Goal: Submit feedback/report problem: Submit feedback/report problem

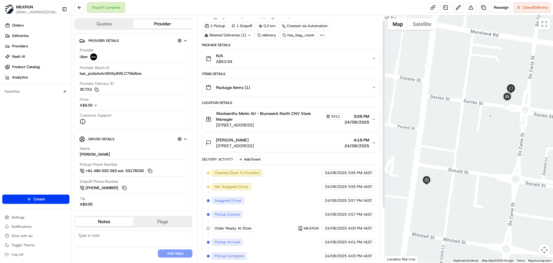
scroll to position [78, 0]
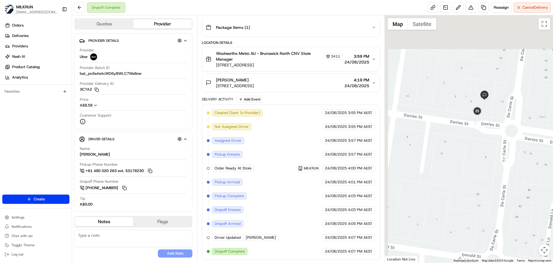
drag, startPoint x: 455, startPoint y: 120, endPoint x: 464, endPoint y: 163, distance: 43.8
click at [463, 169] on div at bounding box center [469, 138] width 169 height 247
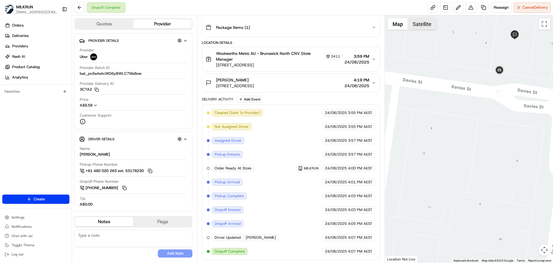
click at [427, 26] on button "Satellite" at bounding box center [422, 24] width 29 height 12
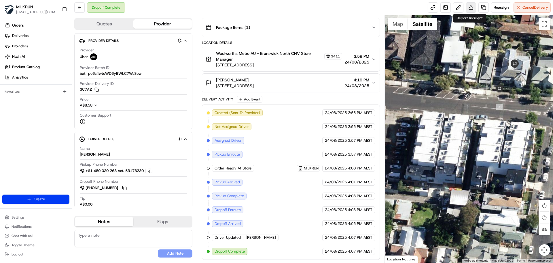
click at [468, 7] on button at bounding box center [471, 7] width 10 height 10
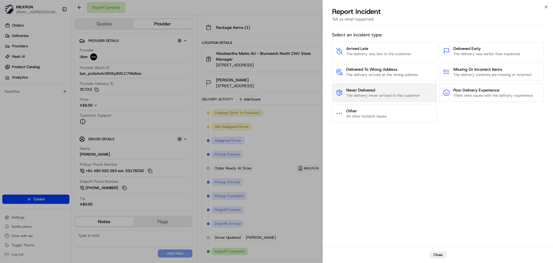
click at [379, 92] on span "Never Delivered" at bounding box center [383, 90] width 74 height 6
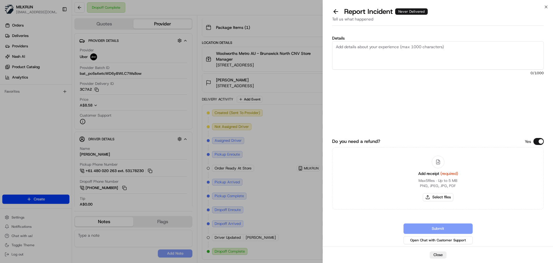
drag, startPoint x: 377, startPoint y: 48, endPoint x: 345, endPoint y: 41, distance: 32.3
click at [382, 50] on textarea "Details" at bounding box center [438, 55] width 212 height 28
type textarea "Customer did not receive their order and tried calling the driver, but driver w…"
click at [435, 197] on button "Select files" at bounding box center [438, 197] width 31 height 8
type input "C:\fakepath\Brodie D invoice.png"
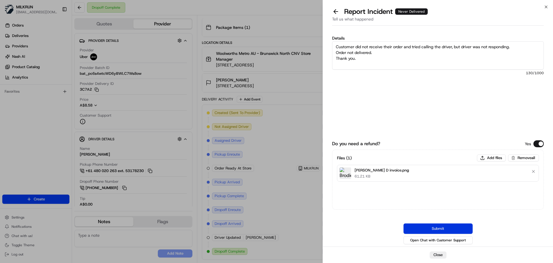
click at [433, 229] on button "Submit" at bounding box center [438, 228] width 69 height 10
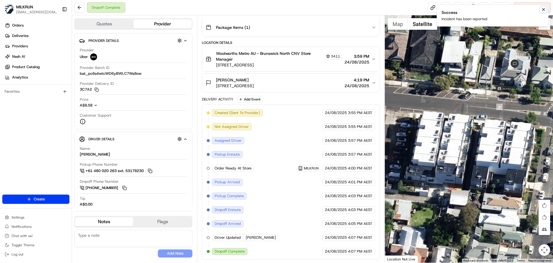
click at [543, 7] on icon "Notifications (F8)" at bounding box center [544, 9] width 5 height 5
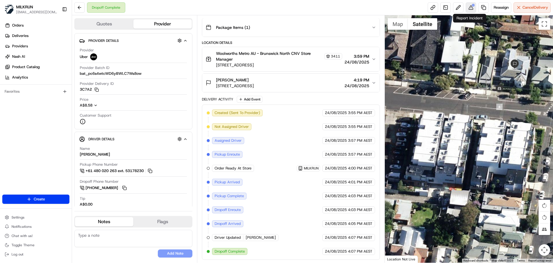
click at [470, 6] on button at bounding box center [471, 7] width 10 height 10
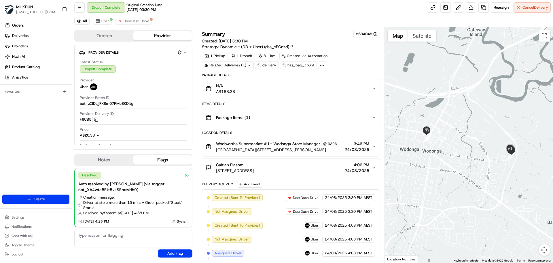
click at [236, 67] on div "Related Deliveries (1)" at bounding box center [228, 65] width 52 height 8
click at [105, 21] on span "Uber" at bounding box center [105, 21] width 8 height 5
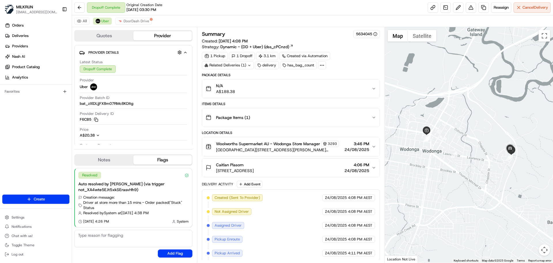
click at [248, 64] on icon at bounding box center [250, 65] width 4 height 4
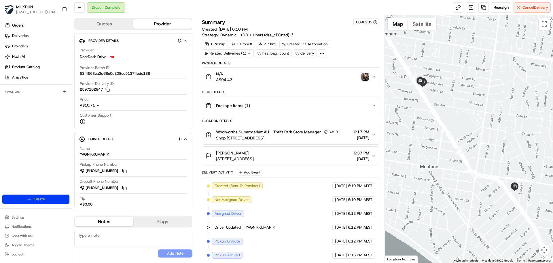
click at [245, 52] on div "Related Deliveries (1)" at bounding box center [228, 53] width 52 height 8
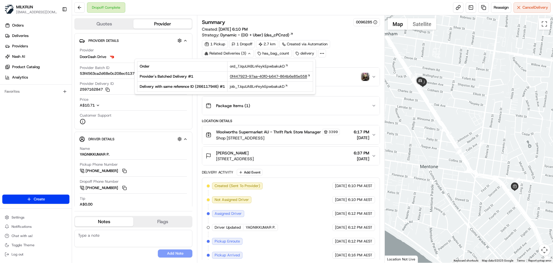
click at [244, 77] on span "0f447923-97aa-40f0-b647-864b6e85e558" at bounding box center [268, 76] width 77 height 5
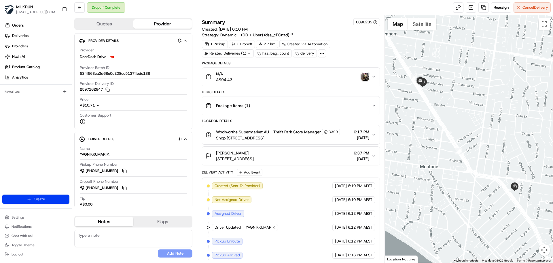
click at [237, 55] on div "Related Deliveries (1)" at bounding box center [228, 53] width 52 height 8
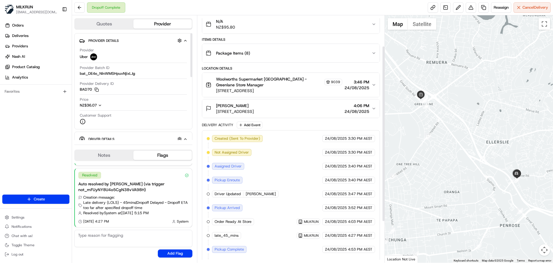
scroll to position [43, 0]
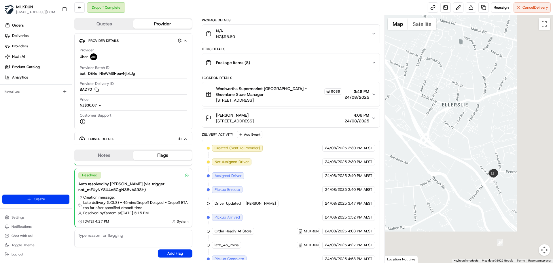
drag, startPoint x: 441, startPoint y: 122, endPoint x: 329, endPoint y: 68, distance: 124.1
click at [334, 63] on div "Quotes Provider Provider Details Hidden ( 3 ) Provider Uber Provider Batch ID b…" at bounding box center [312, 138] width 481 height 247
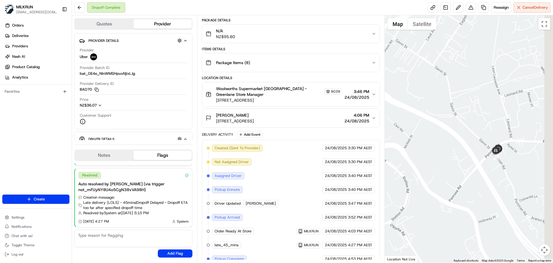
drag, startPoint x: 446, startPoint y: 147, endPoint x: 395, endPoint y: 150, distance: 50.8
click at [395, 150] on div at bounding box center [469, 138] width 169 height 247
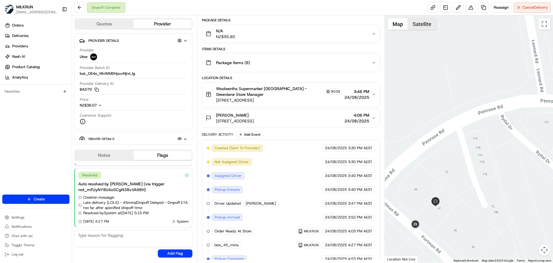
click at [424, 24] on button "Satellite" at bounding box center [422, 24] width 29 height 12
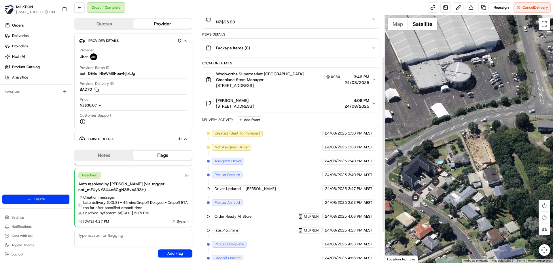
scroll to position [101, 0]
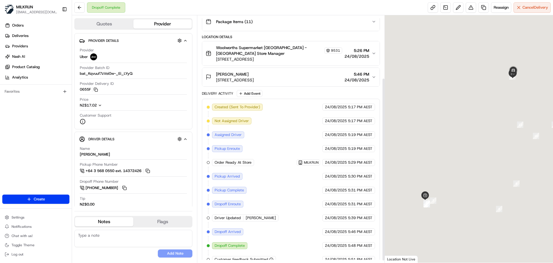
scroll to position [87, 0]
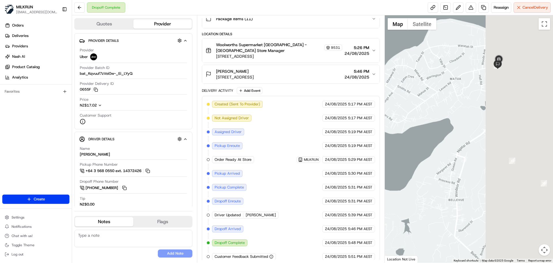
drag, startPoint x: 450, startPoint y: 135, endPoint x: 393, endPoint y: 207, distance: 92.7
click at [349, 210] on div "Quotes Provider Provider Details Hidden ( 3 ) Provider Uber Provider Batch ID b…" at bounding box center [312, 138] width 481 height 247
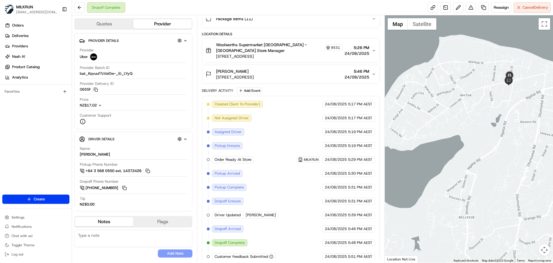
drag, startPoint x: 488, startPoint y: 175, endPoint x: 468, endPoint y: 193, distance: 27.3
click at [468, 193] on div at bounding box center [469, 138] width 169 height 247
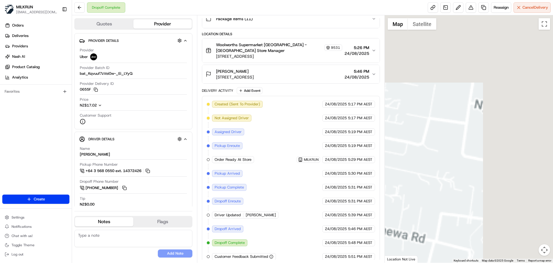
drag, startPoint x: 466, startPoint y: 164, endPoint x: 248, endPoint y: 203, distance: 221.4
click at [235, 262] on html "MILKRUN aoman@woolworths.com.au Toggle Sidebar Orders Deliveries Providers Nash…" at bounding box center [276, 131] width 553 height 263
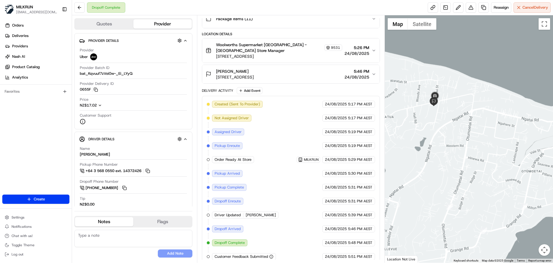
drag, startPoint x: 493, startPoint y: 98, endPoint x: 441, endPoint y: 96, distance: 51.9
click at [495, 131] on div at bounding box center [469, 138] width 169 height 247
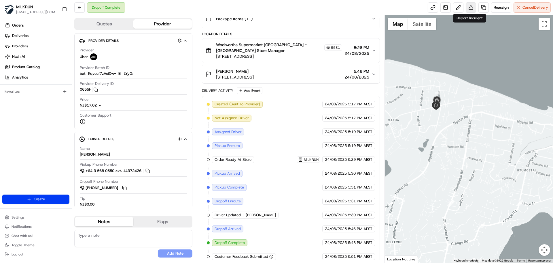
click at [472, 8] on button at bounding box center [471, 7] width 10 height 10
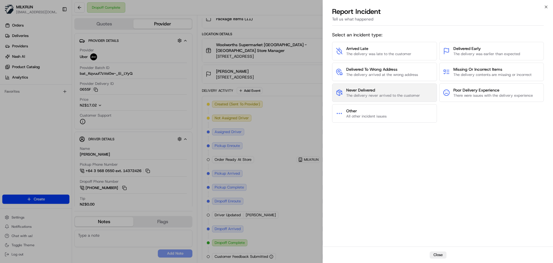
click at [413, 90] on span "Never Delivered" at bounding box center [383, 90] width 74 height 6
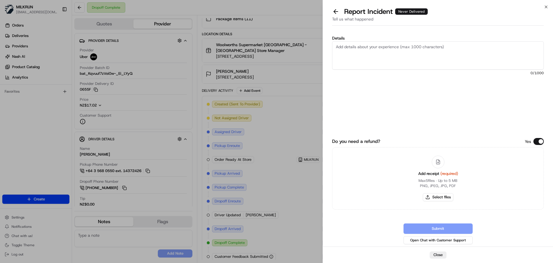
drag, startPoint x: 377, startPoint y: 48, endPoint x: 366, endPoint y: 48, distance: 11.0
click at [377, 49] on textarea "Details" at bounding box center [438, 55] width 212 height 28
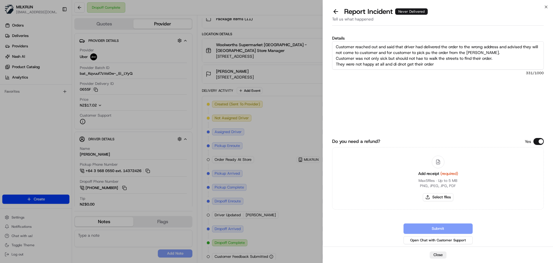
type textarea "Customer reached out and said that driver had delivered the order to the wrong …"
drag, startPoint x: 445, startPoint y: 65, endPoint x: 336, endPoint y: 37, distance: 112.2
click at [336, 37] on div "Details Customer reached out and said that driver had delivered the order to th…" at bounding box center [438, 78] width 212 height 84
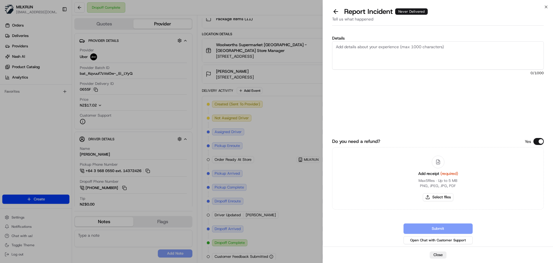
paste textarea "The customer reported that the driver delivered the order to the wrong address …"
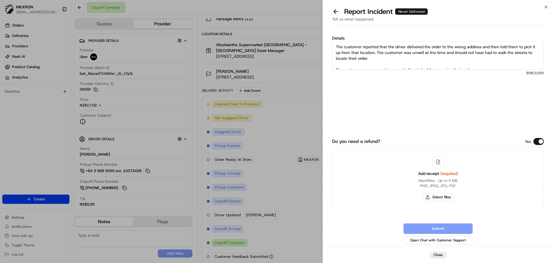
scroll to position [3, 0]
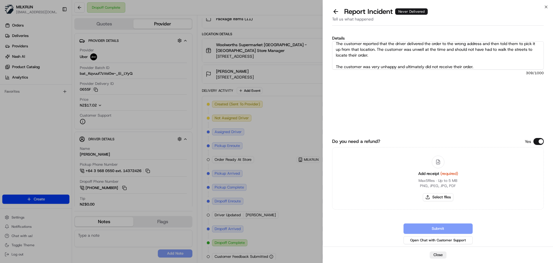
click at [368, 64] on textarea "The customer reported that the driver delivered the order to the wrong address …" at bounding box center [438, 55] width 212 height 28
click at [361, 64] on textarea "The customer reported that the driver delivered the order to the wrong address …" at bounding box center [438, 55] width 212 height 28
click at [345, 58] on textarea "The customer reported that the driver delivered the order to the wrong address …" at bounding box center [438, 55] width 212 height 28
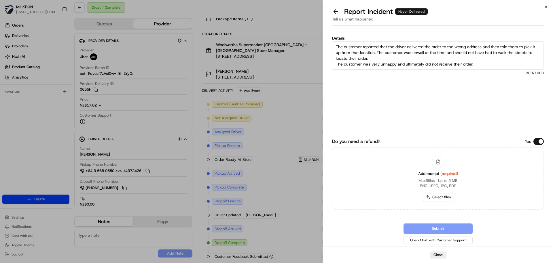
scroll to position [0, 0]
drag, startPoint x: 348, startPoint y: 45, endPoint x: 330, endPoint y: 45, distance: 18.2
click at [329, 46] on div "Details The customer reported that the driver delivered the order to the wrong …" at bounding box center [438, 137] width 230 height 218
drag, startPoint x: 377, startPoint y: 51, endPoint x: 372, endPoint y: 51, distance: 4.9
click at [372, 51] on textarea "Customer reported that the driver delivered the order to the wrong address and …" at bounding box center [438, 55] width 212 height 28
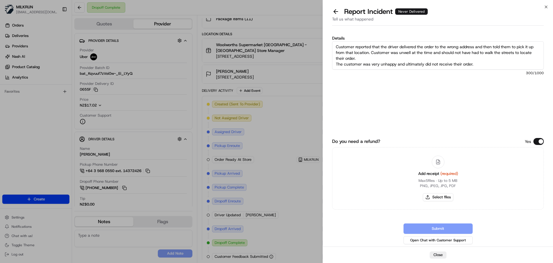
drag, startPoint x: 397, startPoint y: 54, endPoint x: 391, endPoint y: 54, distance: 6.9
click at [391, 54] on textarea "Customer reported that the driver delivered the order to the wrong address and …" at bounding box center [438, 55] width 212 height 28
click at [425, 64] on textarea "Customer reported that the driver delivered the order to the wrong address and …" at bounding box center [438, 55] width 212 height 28
click at [417, 54] on textarea "Customer reported that the driver delivered the order to the wrong address and …" at bounding box center [438, 55] width 212 height 28
drag, startPoint x: 474, startPoint y: 53, endPoint x: 468, endPoint y: 52, distance: 5.9
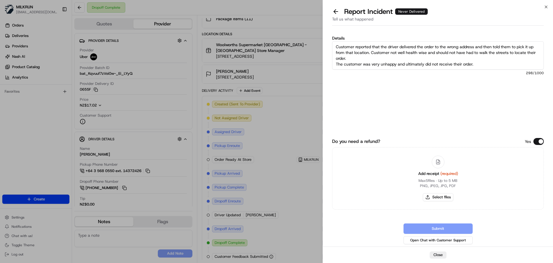
click at [468, 52] on textarea "Customer reported that the driver delivered the order to the wrong address and …" at bounding box center [438, 55] width 212 height 28
drag, startPoint x: 361, startPoint y: 57, endPoint x: 332, endPoint y: 62, distance: 29.4
click at [332, 62] on div "Details Customer reported that the driver delivered the order to the wrong addr…" at bounding box center [438, 137] width 230 height 218
drag, startPoint x: 486, startPoint y: 61, endPoint x: 470, endPoint y: 58, distance: 16.5
click at [487, 61] on textarea "Customer reported that the driver delivered the order to the wrong address and …" at bounding box center [438, 55] width 212 height 28
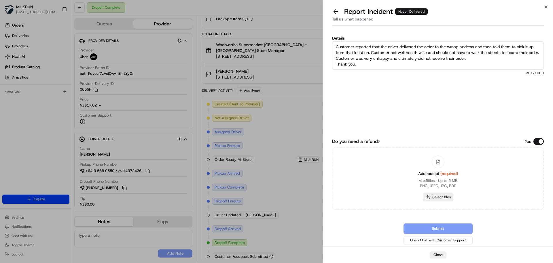
type textarea "Customer reported that the driver delivered the order to the wrong address and …"
click at [443, 197] on button "Select files" at bounding box center [438, 197] width 31 height 8
type input "C:\fakepath\Aaron S inv.png"
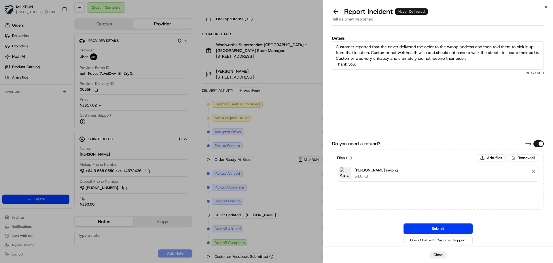
click at [439, 225] on button "Submit" at bounding box center [438, 228] width 69 height 10
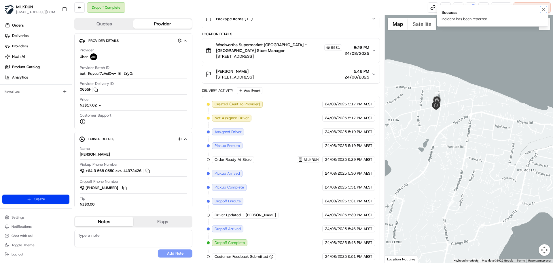
drag, startPoint x: 543, startPoint y: 8, endPoint x: 538, endPoint y: 5, distance: 5.2
click at [543, 8] on icon "Notifications (F8)" at bounding box center [544, 9] width 5 height 5
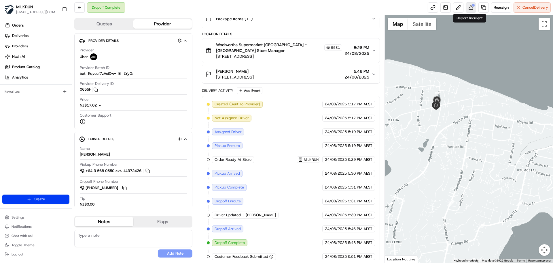
click at [473, 7] on button at bounding box center [471, 7] width 10 height 10
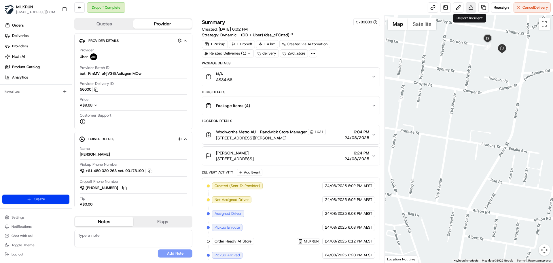
click at [471, 5] on button at bounding box center [471, 7] width 10 height 10
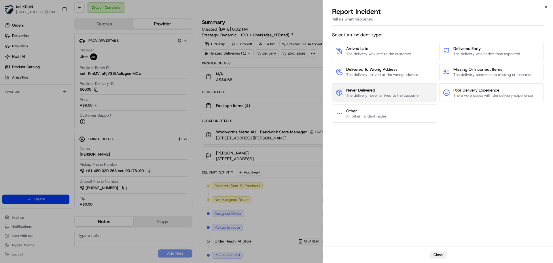
click at [361, 92] on span "Never Delivered" at bounding box center [383, 90] width 74 height 6
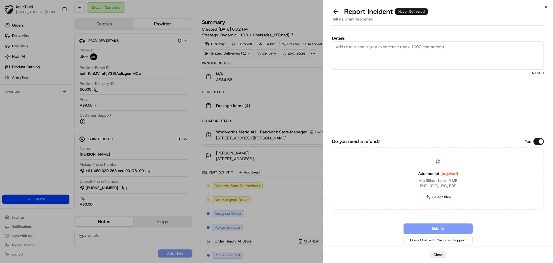
drag, startPoint x: 352, startPoint y: 50, endPoint x: 356, endPoint y: 52, distance: 4.2
click at [353, 52] on textarea "Details" at bounding box center [438, 55] width 212 height 28
drag, startPoint x: 385, startPoint y: 57, endPoint x: 553, endPoint y: 52, distance: 167.8
click at [388, 58] on textarea "Customer did not receive their order and could not locate it anywhere. Looks li…" at bounding box center [438, 55] width 212 height 28
type textarea "Customer did not receive their order and could not locate it anywhere. Looks li…"
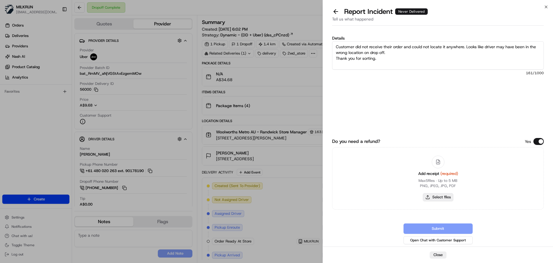
click at [438, 198] on button "Select files" at bounding box center [438, 197] width 31 height 8
type input "C:\fakepath\Kelly M inv.png"
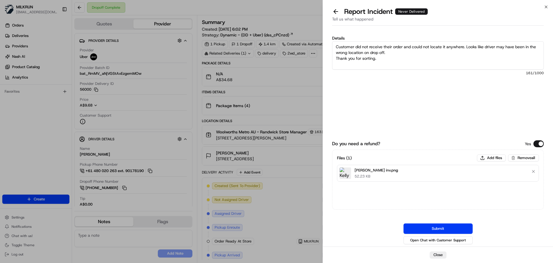
click at [439, 226] on button "Submit" at bounding box center [438, 228] width 69 height 10
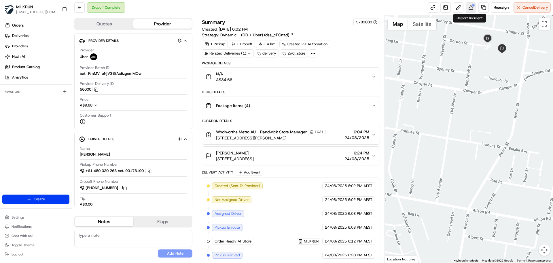
click at [471, 7] on button at bounding box center [471, 7] width 10 height 10
click at [80, 7] on button at bounding box center [79, 7] width 10 height 10
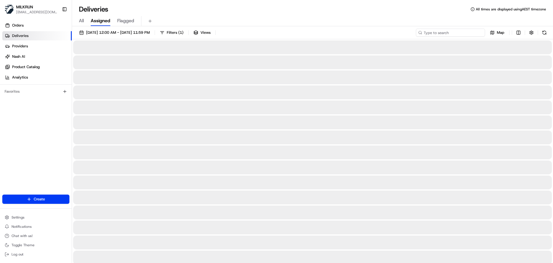
click at [443, 33] on input at bounding box center [450, 33] width 69 height 8
paste input "Jess Krishnaswamy"
click at [426, 33] on input "Jess Krishnaswamy" at bounding box center [450, 33] width 69 height 8
type input "Jess Krishnaswamy"
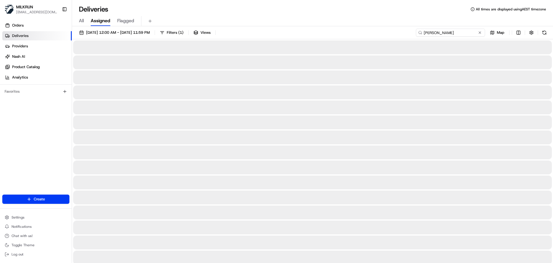
click at [456, 31] on input "Jess Krishnaswamy" at bounding box center [450, 33] width 69 height 8
click at [459, 32] on input "Jess Krishnaswamy" at bounding box center [450, 33] width 69 height 8
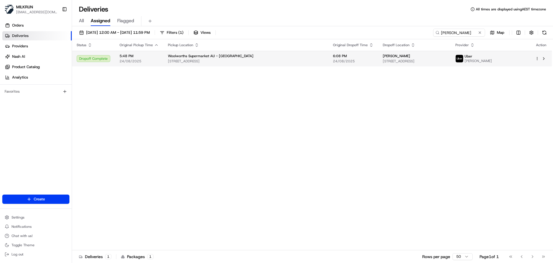
click at [205, 56] on span "Woolworths Supermarket AU - Kogarah" at bounding box center [211, 56] width 86 height 5
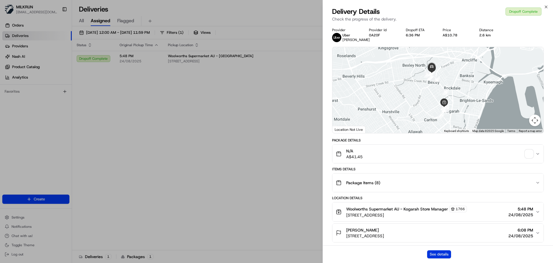
click at [447, 255] on button "See details" at bounding box center [439, 254] width 24 height 8
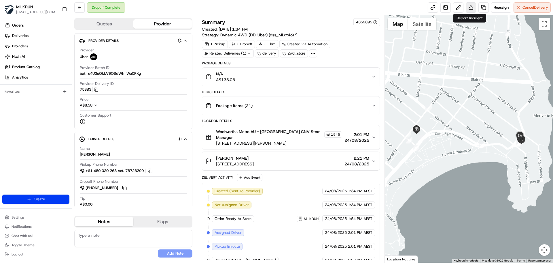
click at [472, 6] on button at bounding box center [471, 7] width 10 height 10
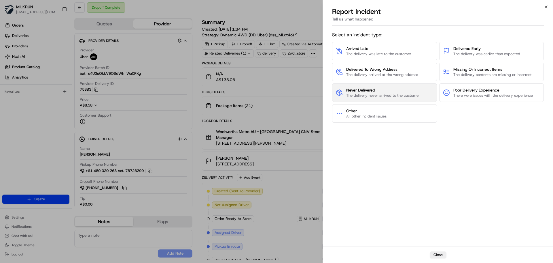
click at [385, 92] on span "Never Delivered" at bounding box center [383, 90] width 74 height 6
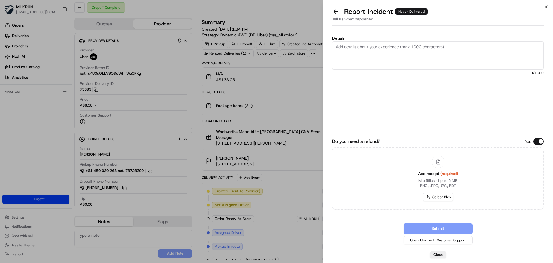
drag, startPoint x: 372, startPoint y: 56, endPoint x: 372, endPoint y: 60, distance: 3.8
click at [374, 56] on textarea "Details" at bounding box center [438, 55] width 212 height 28
type textarea "I"
click at [388, 53] on textarea "Customer reached out to advise that their order was not delivered to them. They…" at bounding box center [438, 55] width 212 height 28
click at [422, 53] on textarea "Customer reached out to advise that their order was not delivered to them. They…" at bounding box center [438, 55] width 212 height 28
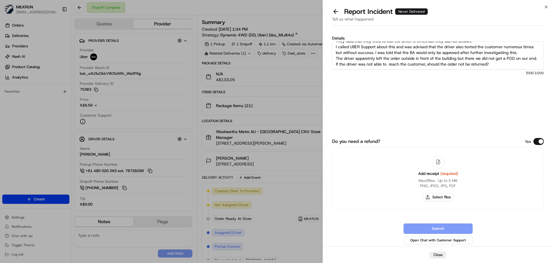
scroll to position [20, 0]
click at [367, 66] on textarea "Customer reached out to advise that their order was not delivered to them. They…" at bounding box center [438, 55] width 212 height 28
type textarea "Customer reached out to advise that their order was not delivered to them. They…"
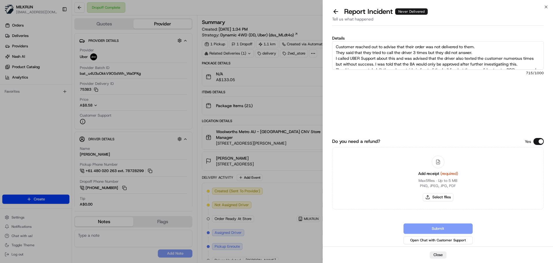
drag, startPoint x: 444, startPoint y: 63, endPoint x: 316, endPoint y: 21, distance: 135.1
click at [316, 21] on body "MILKRUN aoman@woolworths.com.au Toggle Sidebar Orders Deliveries Providers Nash…" at bounding box center [276, 131] width 553 height 263
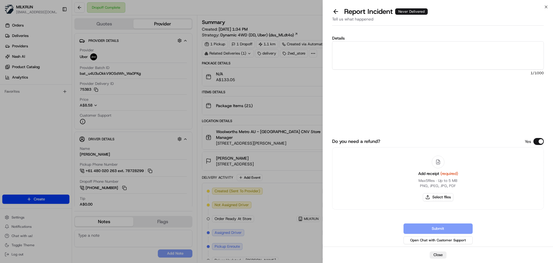
paste textarea "Customer reported that their order was not delivered. They said they tried call…"
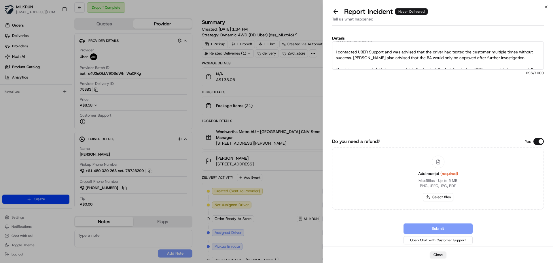
scroll to position [13, 0]
click at [452, 49] on textarea "Customer reported that their order was not delivered. They said they tried call…" at bounding box center [438, 55] width 212 height 28
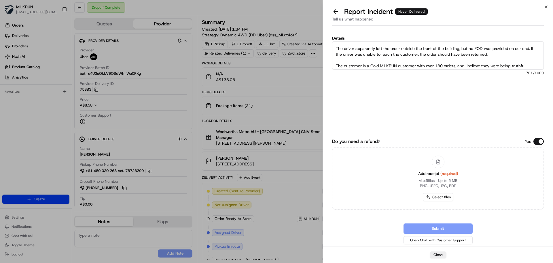
scroll to position [23, 0]
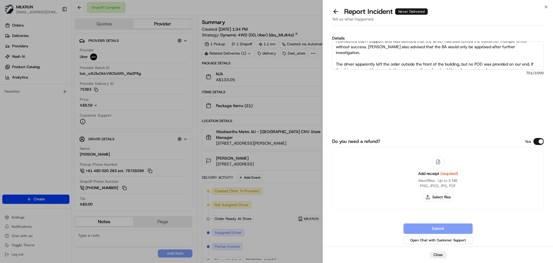
drag, startPoint x: 533, startPoint y: 57, endPoint x: 531, endPoint y: 60, distance: 4.3
click at [534, 62] on textarea "Customer reported that their order was not delivered. They said they tried call…" at bounding box center [438, 55] width 212 height 28
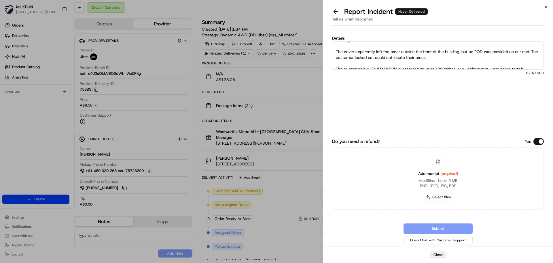
scroll to position [52, 0]
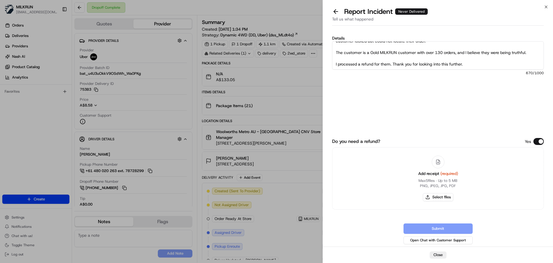
click at [391, 54] on textarea "Customer reported that their order was not delivered. They said they tried call…" at bounding box center [438, 55] width 212 height 28
click at [465, 57] on textarea "Customer reported that their order was not delivered. They said they tried call…" at bounding box center [438, 55] width 212 height 28
click at [393, 57] on textarea "Customer reported that their order was not delivered. They said they tried call…" at bounding box center [438, 55] width 212 height 28
click at [361, 53] on textarea "Customer reported that their order was not delivered. They said they tried call…" at bounding box center [438, 55] width 212 height 28
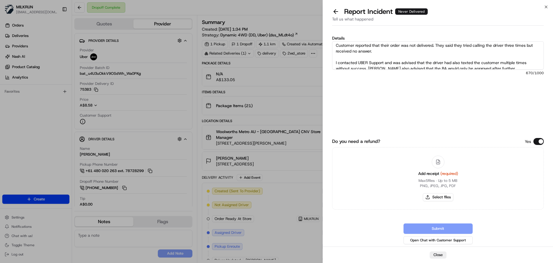
scroll to position [0, 0]
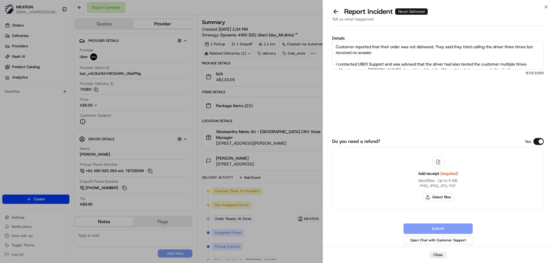
click at [347, 58] on textarea "Customer reported that their order was not delivered. They said they tried call…" at bounding box center [438, 55] width 212 height 28
click at [526, 62] on textarea "Customer reported that their order was not delivered. They said they tried call…" at bounding box center [438, 55] width 212 height 28
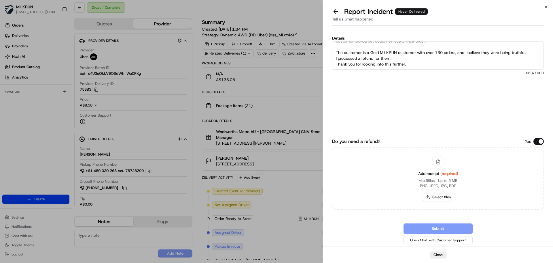
scroll to position [12, 0]
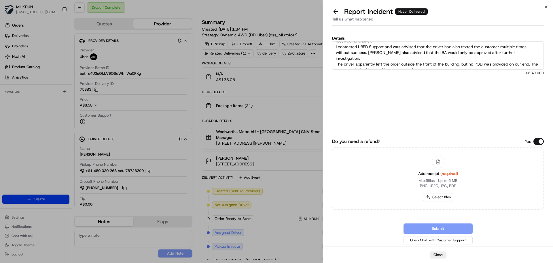
click at [460, 62] on textarea "Customer reported that their order was not delivered. They said they tried call…" at bounding box center [438, 55] width 212 height 28
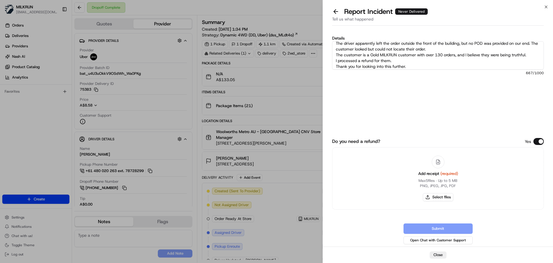
scroll to position [35, 0]
click at [456, 47] on textarea "Customer reported that their order was not delivered. They said they tried call…" at bounding box center [438, 55] width 212 height 28
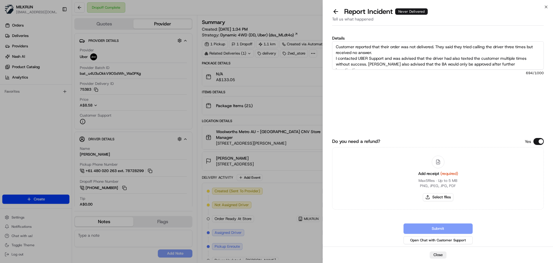
scroll to position [29, 0]
type textarea "Customer reported that their order was not delivered. They said they tried call…"
click at [438, 196] on button "Select files" at bounding box center [438, 197] width 31 height 8
click at [440, 198] on button "Select files" at bounding box center [438, 197] width 31 height 8
type input "C:\fakepath\Katie_R invoice.png"
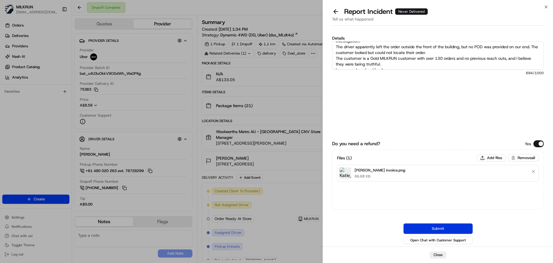
click at [443, 227] on button "Submit" at bounding box center [438, 228] width 69 height 10
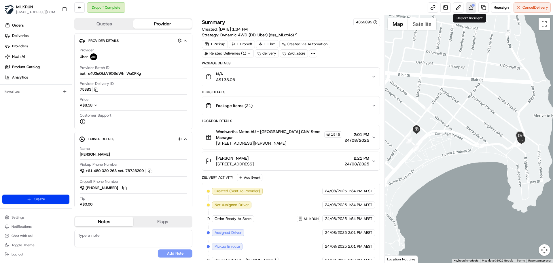
click at [469, 6] on button at bounding box center [471, 7] width 10 height 10
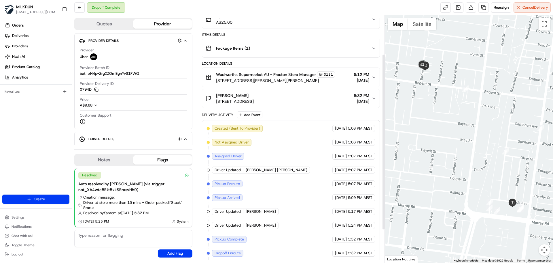
scroll to position [58, 0]
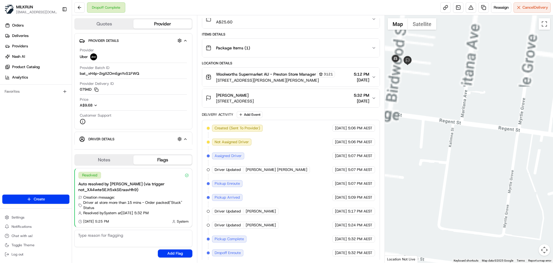
drag, startPoint x: 444, startPoint y: 90, endPoint x: 452, endPoint y: 138, distance: 48.5
click at [506, 258] on div at bounding box center [469, 138] width 169 height 247
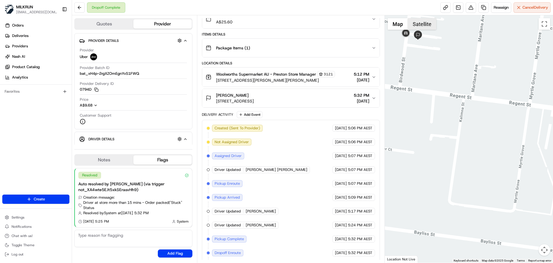
click at [429, 24] on button "Satellite" at bounding box center [422, 24] width 29 height 12
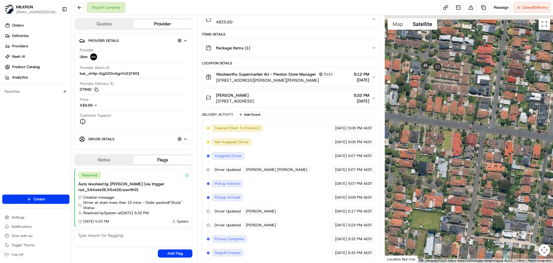
drag, startPoint x: 479, startPoint y: 118, endPoint x: 498, endPoint y: 140, distance: 28.8
click at [499, 151] on div at bounding box center [469, 138] width 169 height 247
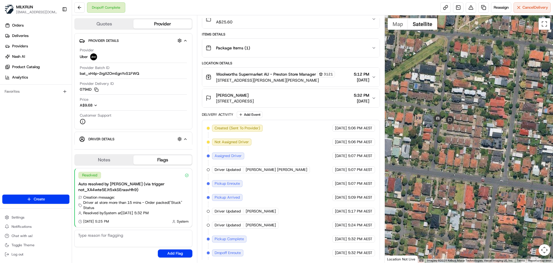
drag, startPoint x: 467, startPoint y: 100, endPoint x: 463, endPoint y: 132, distance: 32.9
click at [470, 143] on div at bounding box center [469, 138] width 169 height 247
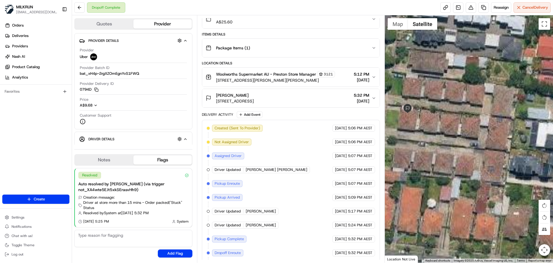
drag, startPoint x: 457, startPoint y: 123, endPoint x: 479, endPoint y: 139, distance: 27.4
click at [479, 140] on div at bounding box center [469, 138] width 169 height 247
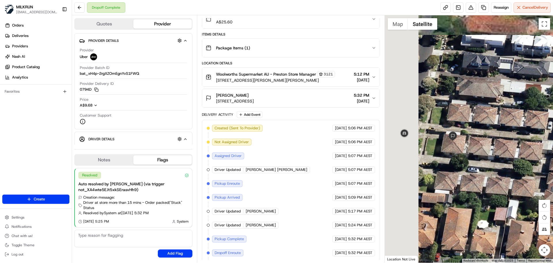
drag, startPoint x: 446, startPoint y: 132, endPoint x: 509, endPoint y: 164, distance: 70.6
click at [509, 164] on div at bounding box center [469, 138] width 169 height 247
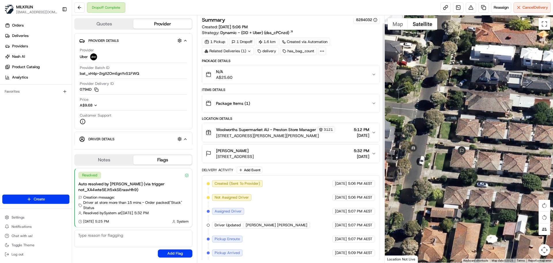
scroll to position [0, 0]
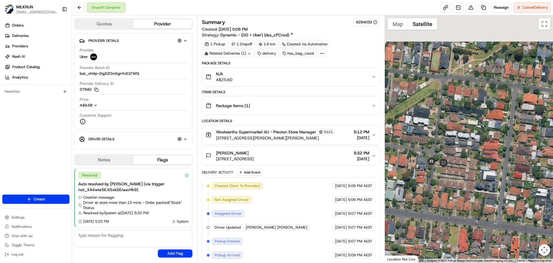
drag, startPoint x: 440, startPoint y: 150, endPoint x: 427, endPoint y: 188, distance: 39.4
click at [427, 188] on div at bounding box center [469, 138] width 169 height 247
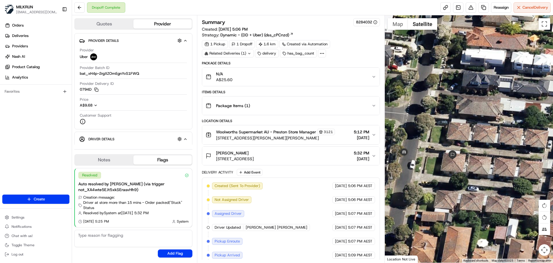
drag, startPoint x: 439, startPoint y: 154, endPoint x: 444, endPoint y: 135, distance: 19.5
click at [444, 135] on div at bounding box center [469, 138] width 169 height 247
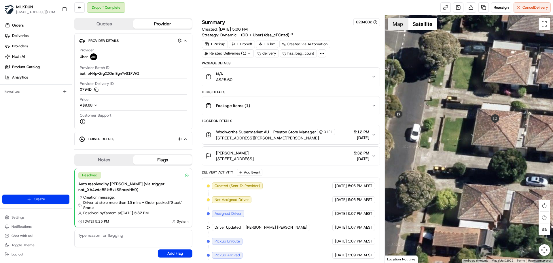
click at [397, 25] on button "Map" at bounding box center [398, 24] width 20 height 12
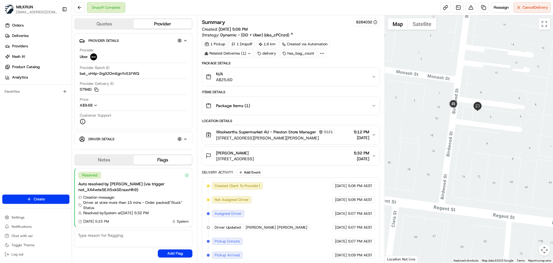
drag, startPoint x: 477, startPoint y: 104, endPoint x: 459, endPoint y: 136, distance: 36.7
click at [459, 136] on div at bounding box center [469, 138] width 169 height 247
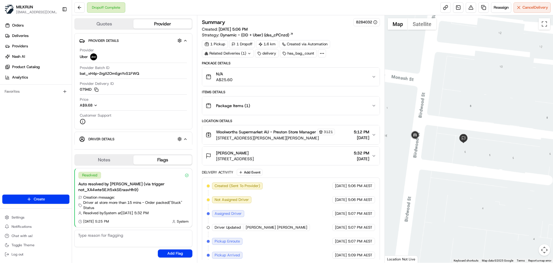
drag, startPoint x: 463, startPoint y: 106, endPoint x: 468, endPoint y: 108, distance: 5.7
click at [468, 108] on div at bounding box center [469, 138] width 169 height 247
click at [420, 22] on button "Satellite" at bounding box center [422, 24] width 29 height 12
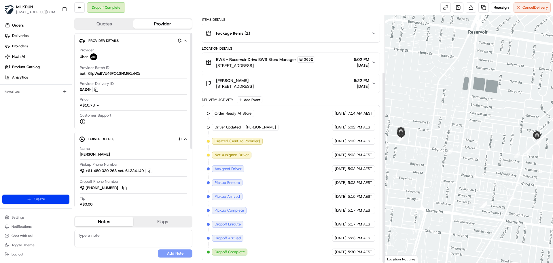
scroll to position [73, 0]
drag, startPoint x: 448, startPoint y: 168, endPoint x: 507, endPoint y: 186, distance: 61.5
click at [507, 186] on div at bounding box center [469, 138] width 169 height 247
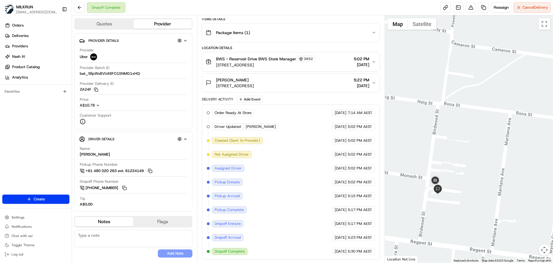
click at [429, 31] on div at bounding box center [469, 138] width 169 height 247
click at [427, 27] on button "Satellite" at bounding box center [422, 24] width 29 height 12
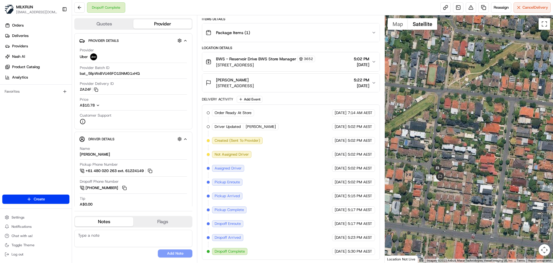
drag, startPoint x: 448, startPoint y: 180, endPoint x: 451, endPoint y: 167, distance: 13.5
click at [451, 167] on div at bounding box center [469, 138] width 169 height 247
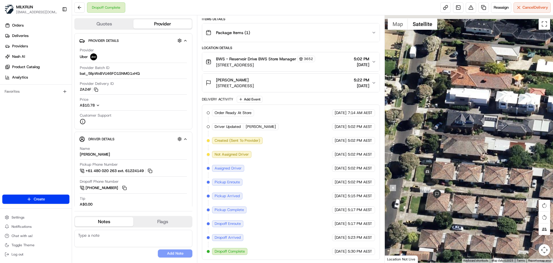
drag, startPoint x: 444, startPoint y: 170, endPoint x: 457, endPoint y: 174, distance: 13.0
click at [457, 174] on div at bounding box center [469, 138] width 169 height 247
click at [469, 5] on button at bounding box center [471, 7] width 10 height 10
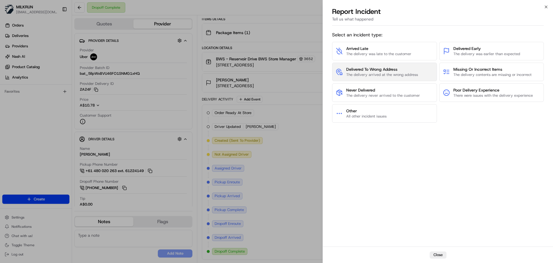
click at [382, 70] on span "Delivered To Wrong Address" at bounding box center [382, 69] width 72 height 6
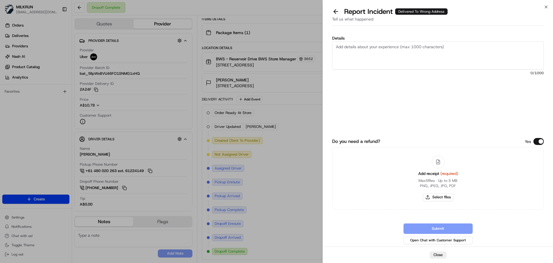
click at [346, 56] on textarea "Details" at bounding box center [438, 55] width 212 height 28
type textarea "O"
click at [365, 52] on textarea "Details" at bounding box center [438, 55] width 212 height 28
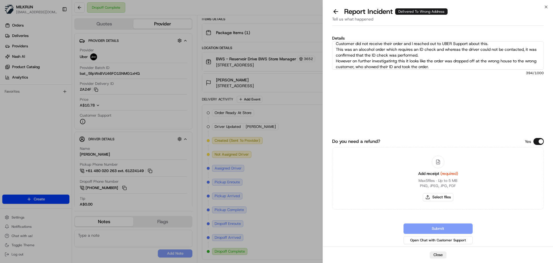
scroll to position [9, 0]
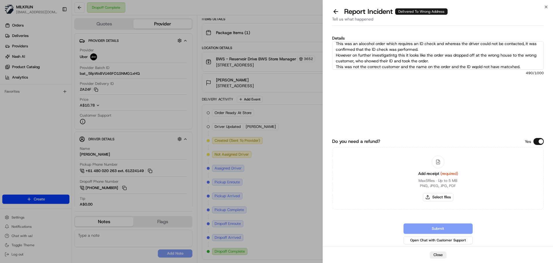
type textarea "Customer did not receive their order and I reached out to UBER Support about th…"
drag, startPoint x: 528, startPoint y: 61, endPoint x: 308, endPoint y: 32, distance: 221.3
click at [308, 32] on body "MILKRUN [EMAIL_ADDRESS][DOMAIN_NAME] Toggle Sidebar Orders Deliveries Providers…" at bounding box center [276, 131] width 553 height 263
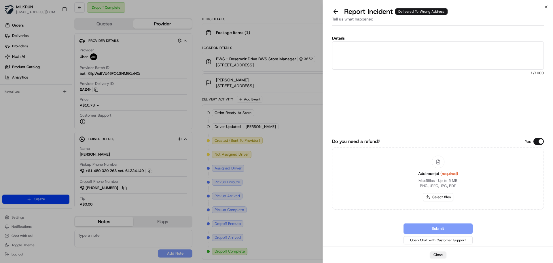
paste textarea "Customer did not receive their order, so I reached out to UBER Support. This wa…"
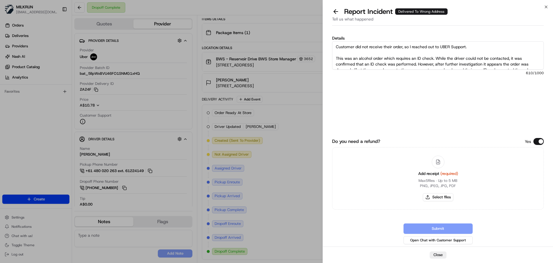
click at [348, 52] on textarea "Customer did not receive their order, so I reached out to UBER Support. This wa…" at bounding box center [438, 55] width 212 height 28
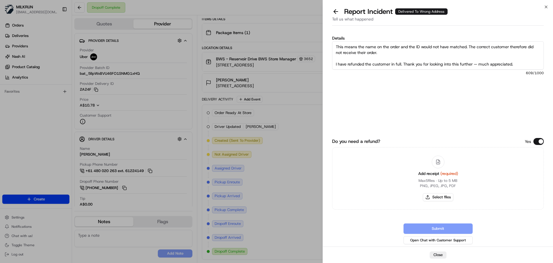
scroll to position [35, 0]
drag, startPoint x: 512, startPoint y: 64, endPoint x: 474, endPoint y: 59, distance: 39.0
click at [474, 59] on textarea "Customer did not receive their order, so I reached out to UBER Support. This wa…" at bounding box center [438, 55] width 212 height 28
type textarea "Customer did not receive their order, so I reached out to UBER Support. This wa…"
click at [435, 198] on button "Select files" at bounding box center [438, 197] width 31 height 8
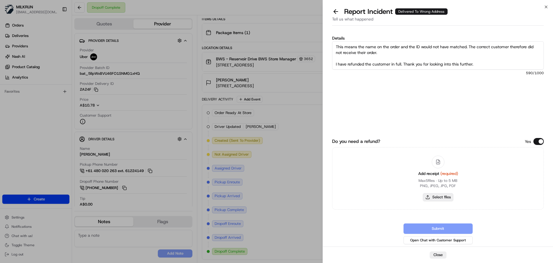
type input "C:\fakepath\Stella M invoice.png"
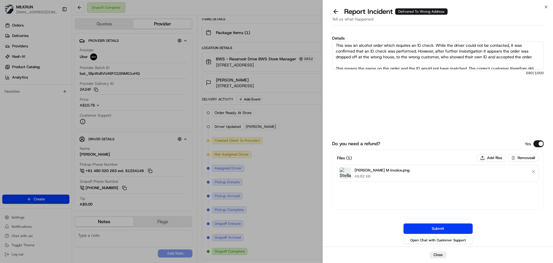
scroll to position [6, 0]
click at [419, 51] on textarea "Customer did not receive their order, so I reached out to UBER Support. This wa…" at bounding box center [438, 55] width 212 height 28
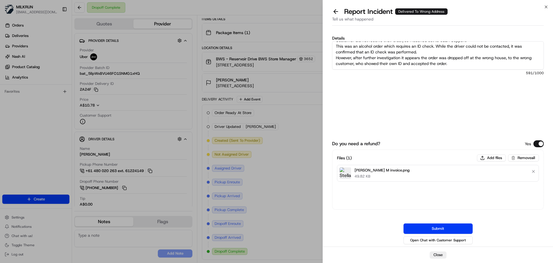
scroll to position [35, 0]
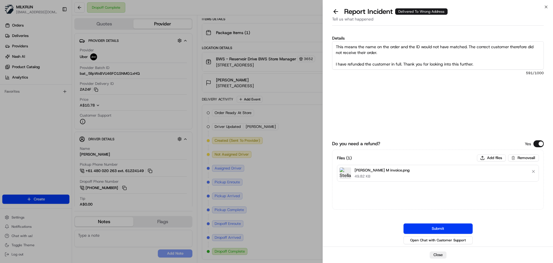
click at [359, 58] on textarea "Customer did not receive their order, so I reached out to UBER Support. This wa…" at bounding box center [438, 55] width 212 height 28
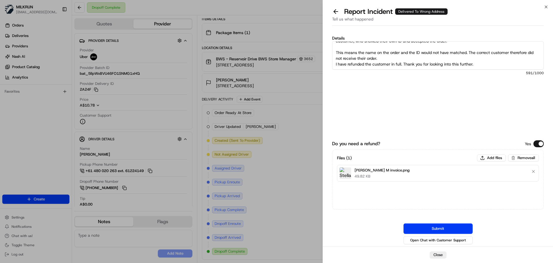
scroll to position [35, 0]
type textarea "Customer did not receive their order, so I reached out to UBER Support. This wa…"
click at [449, 226] on button "Submit" at bounding box center [438, 228] width 69 height 10
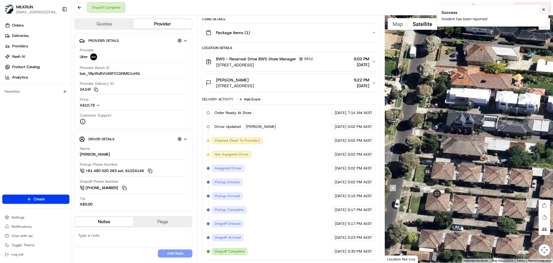
click at [544, 9] on icon "Notifications (F8)" at bounding box center [544, 9] width 5 height 5
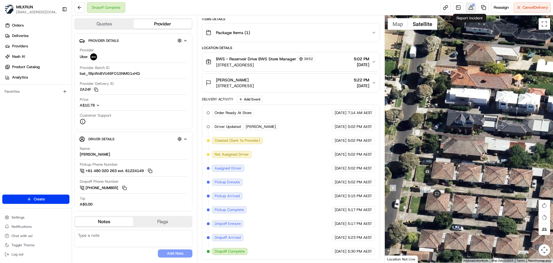
click at [473, 8] on button at bounding box center [471, 7] width 10 height 10
